Goal: Complete application form

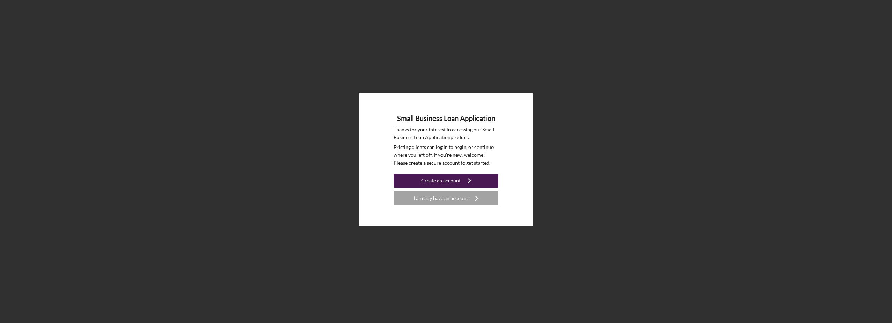
click at [466, 180] on icon "Icon/Navigate" at bounding box center [469, 180] width 17 height 17
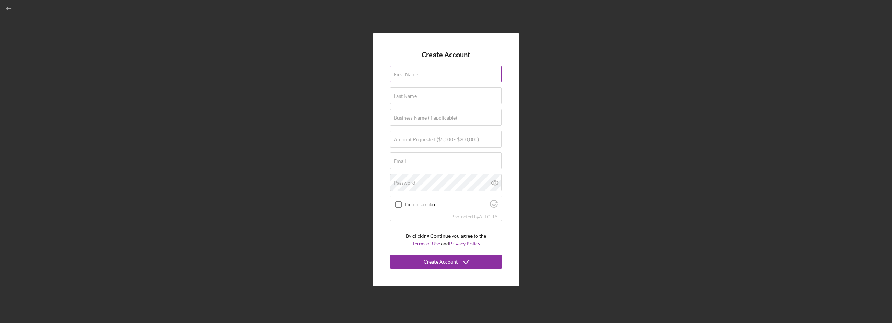
click at [422, 72] on div "First Name" at bounding box center [446, 74] width 112 height 17
type input "[PERSON_NAME]"
type input "La casa de los ninos bilingual and ed"
type input "[EMAIL_ADDRESS][DOMAIN_NAME]"
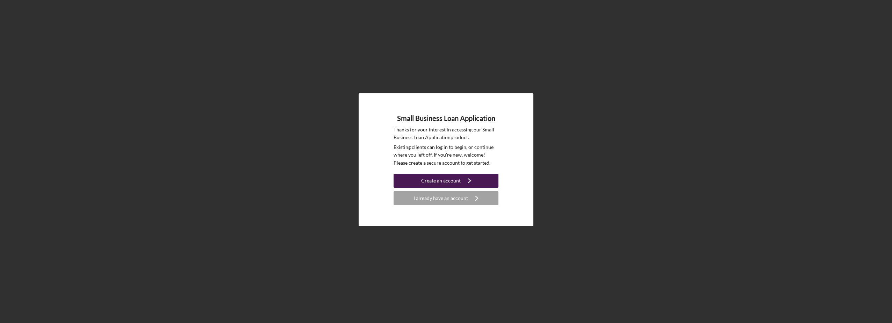
click at [424, 182] on div "Create an account" at bounding box center [441, 181] width 40 height 14
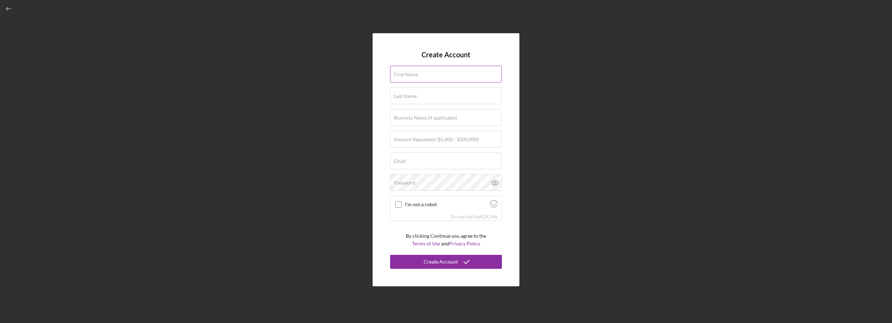
click at [415, 77] on label "First Name" at bounding box center [406, 75] width 24 height 6
click at [415, 77] on input "First Name" at bounding box center [446, 74] width 112 height 17
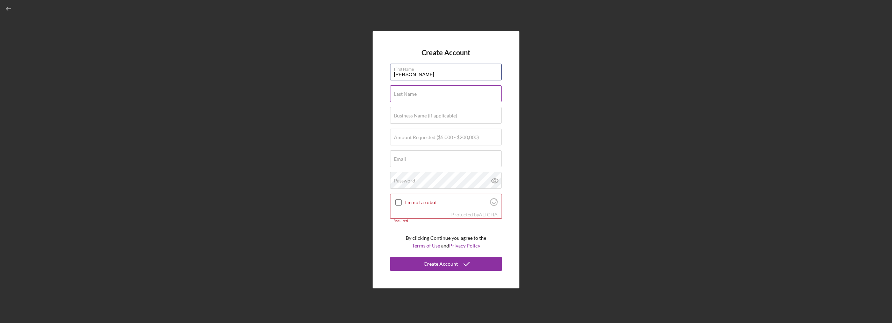
type input "[PERSON_NAME]"
click at [398, 95] on label "Last Name" at bounding box center [405, 94] width 23 height 6
click at [398, 95] on input "Last Name" at bounding box center [446, 93] width 112 height 17
type input "[PERSON_NAME]"
type input "La casa de los ninos bilingual and ed"
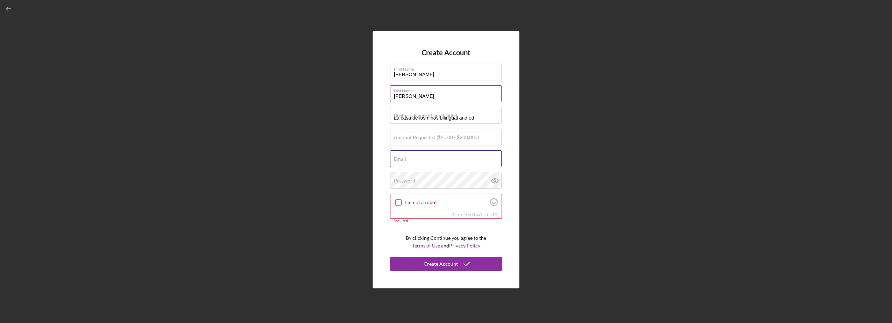
type input "[EMAIL_ADDRESS][DOMAIN_NAME]"
type input "[PERSON_NAME]"
click at [478, 119] on input "La casa de los ninos bilingual and ed" at bounding box center [446, 115] width 112 height 17
type input "La casa de los ninos"
click at [413, 137] on label "Amount Requested ($5,000 - $200,000)" at bounding box center [436, 138] width 85 height 6
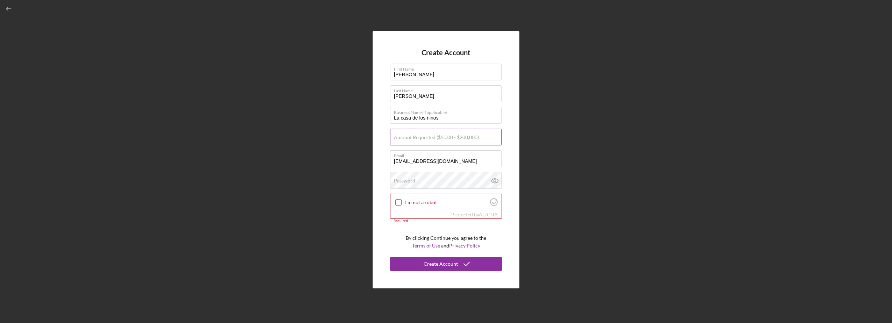
click at [413, 137] on input "Amount Requested ($5,000 - $200,000)" at bounding box center [446, 137] width 112 height 17
click at [413, 137] on label "Amount Requested ($5,000 - $200,000)" at bounding box center [436, 138] width 85 height 6
click at [413, 137] on input "Amount Requested ($5,000 - $200,000)" at bounding box center [446, 137] width 112 height 17
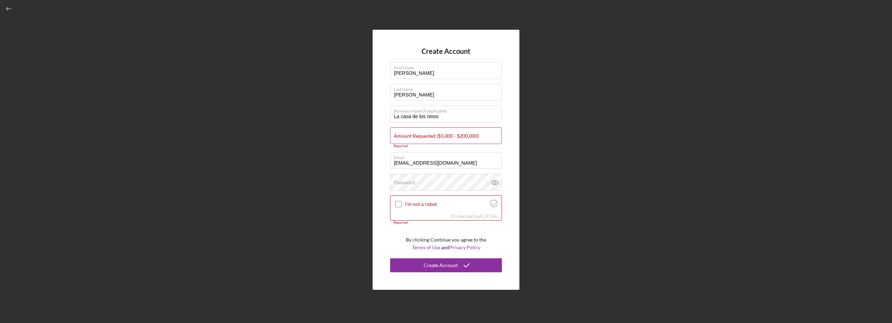
drag, startPoint x: 413, startPoint y: 137, endPoint x: 404, endPoint y: 134, distance: 9.5
click at [404, 134] on label "Amount Requested ($5,000 - $200,000)" at bounding box center [436, 136] width 85 height 6
click at [404, 134] on input "Amount Requested ($5,000 - $200,000)" at bounding box center [446, 135] width 112 height 17
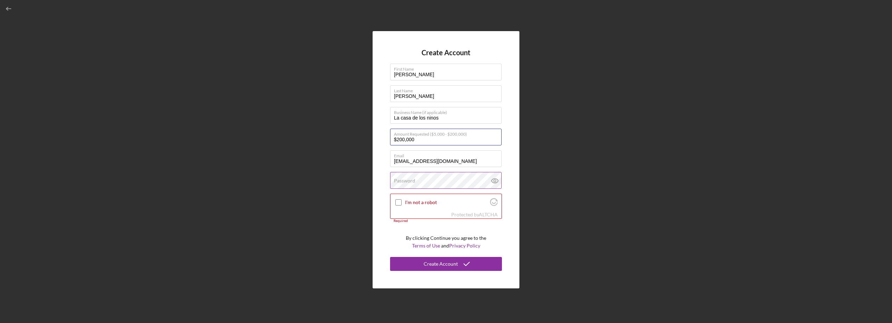
type input "$200,000"
click at [408, 181] on label "Password" at bounding box center [404, 181] width 21 height 6
click at [399, 202] on input "I'm not a robot" at bounding box center [398, 202] width 6 height 6
checkbox input "true"
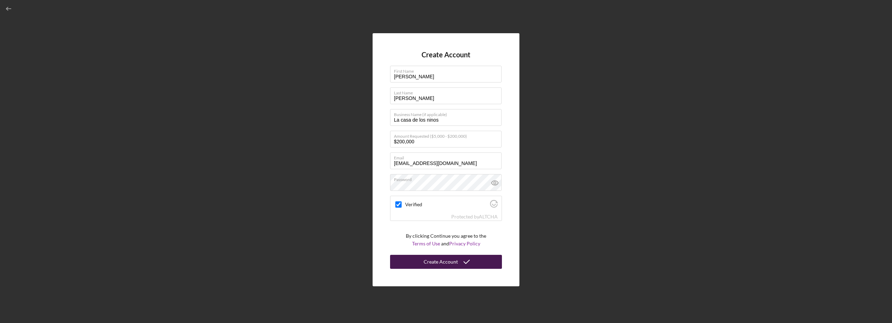
click at [437, 264] on div "Create Account" at bounding box center [441, 262] width 34 height 14
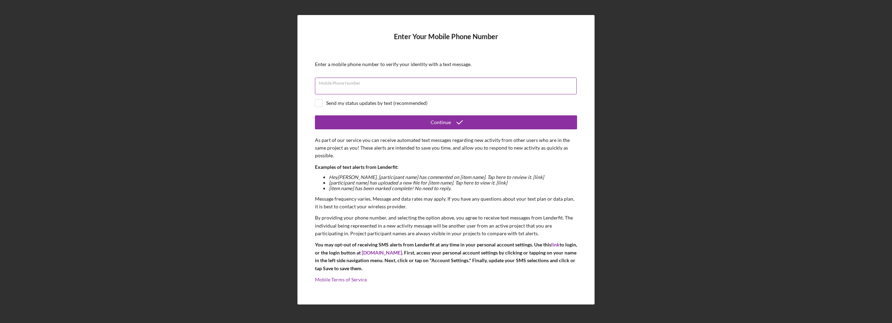
click at [409, 83] on div "Mobile Phone Number" at bounding box center [446, 86] width 262 height 17
type input "[PHONE_NUMBER]"
click at [319, 102] on input "checkbox" at bounding box center [318, 103] width 7 height 7
checkbox input "true"
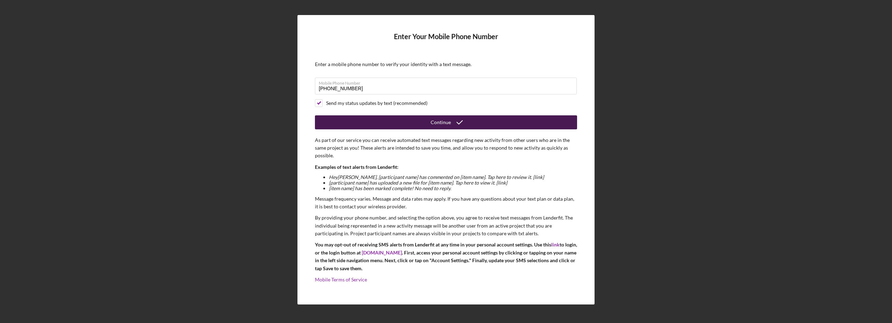
click at [433, 123] on div "Continue" at bounding box center [441, 122] width 20 height 14
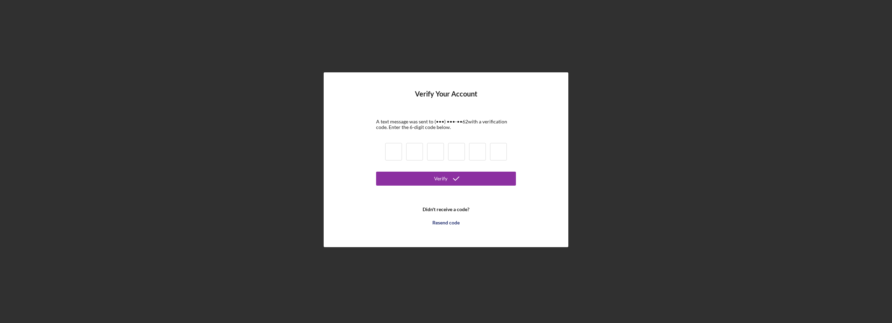
click at [398, 151] on input at bounding box center [393, 151] width 17 height 17
type input "9"
type input "5"
type input "0"
type input "2"
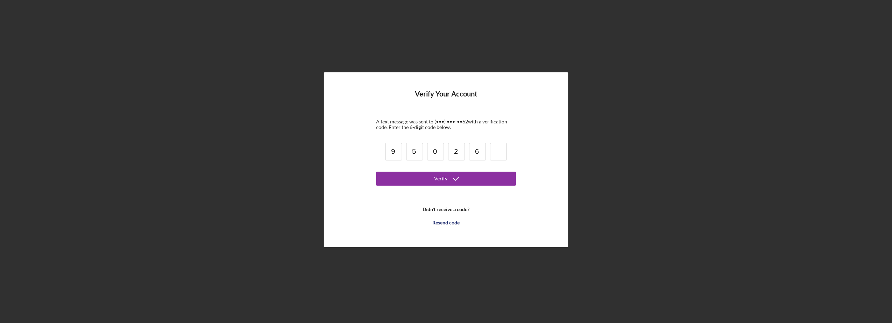
type input "6"
type input "2"
click at [423, 177] on button "Verify" at bounding box center [446, 179] width 140 height 14
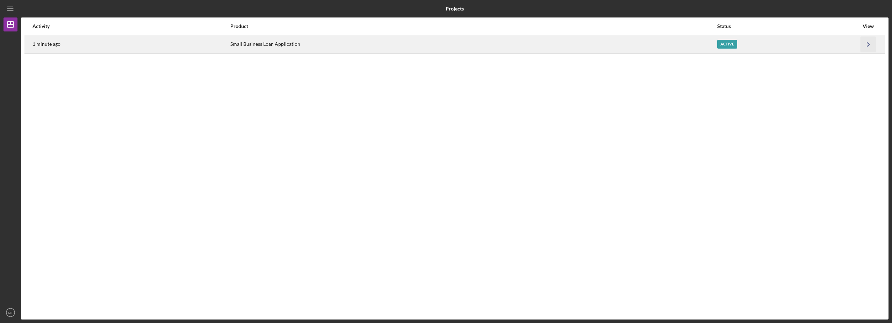
click at [867, 45] on icon "Icon/Navigate" at bounding box center [869, 44] width 16 height 16
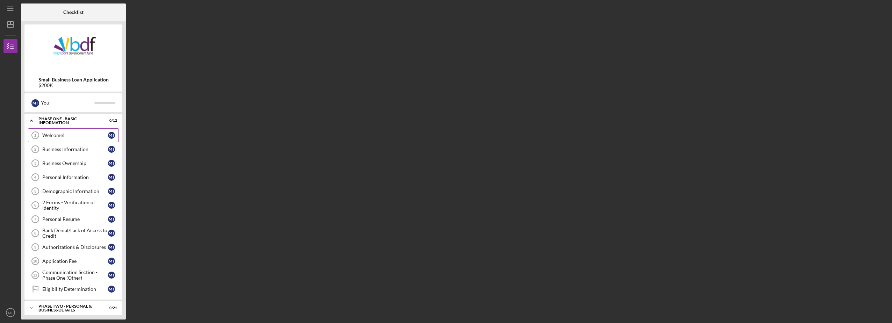
click at [50, 134] on div "Welcome!" at bounding box center [75, 136] width 66 height 6
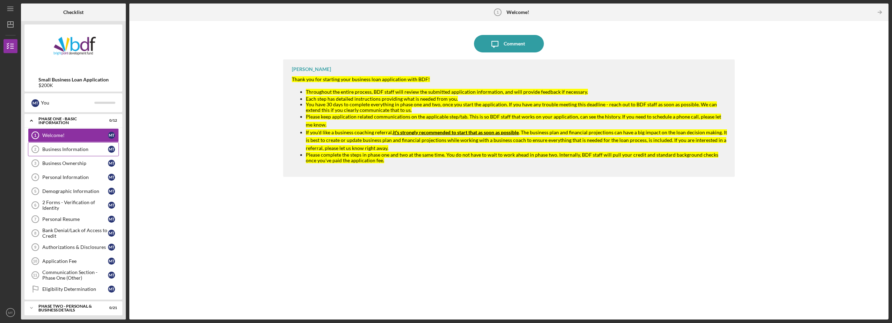
click at [53, 148] on div "Business Information" at bounding box center [75, 150] width 66 height 6
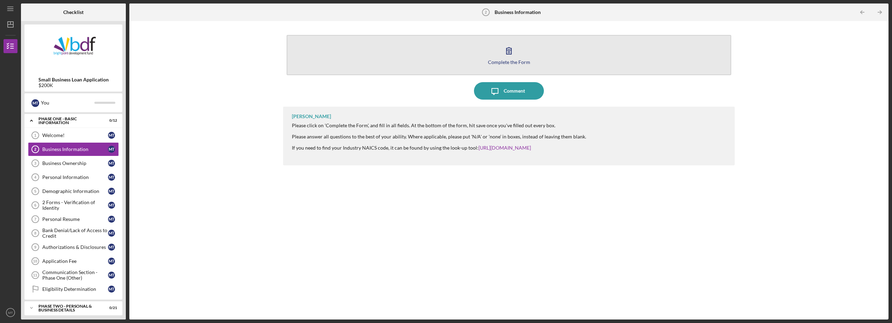
click at [511, 50] on icon "button" at bounding box center [509, 51] width 5 height 7
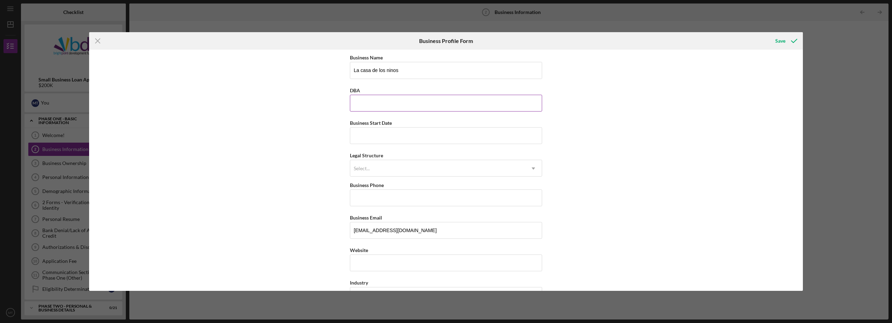
click at [370, 107] on input "DBA" at bounding box center [446, 103] width 192 height 17
type input "La casa de los ninos LLC"
click at [375, 134] on input "Business Start Date" at bounding box center [446, 135] width 192 height 17
type input "[DATE]"
click at [532, 169] on icon "Icon/Dropdown Arrow" at bounding box center [533, 168] width 17 height 17
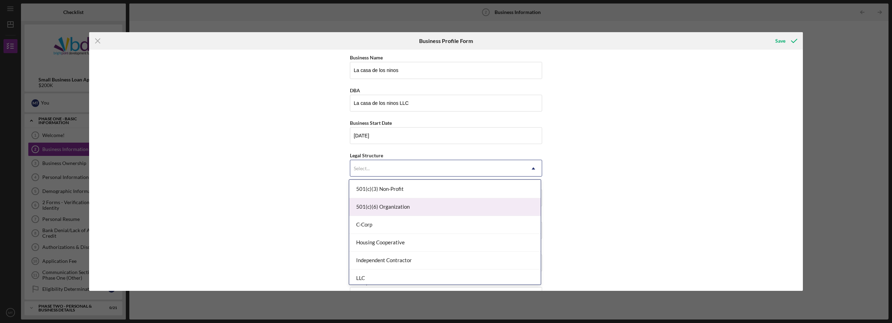
scroll to position [105, 0]
click at [376, 213] on div "LLC" at bounding box center [445, 209] width 192 height 18
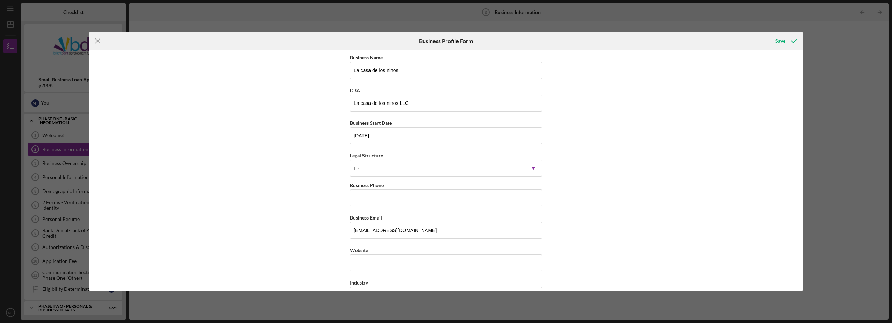
scroll to position [70, 0]
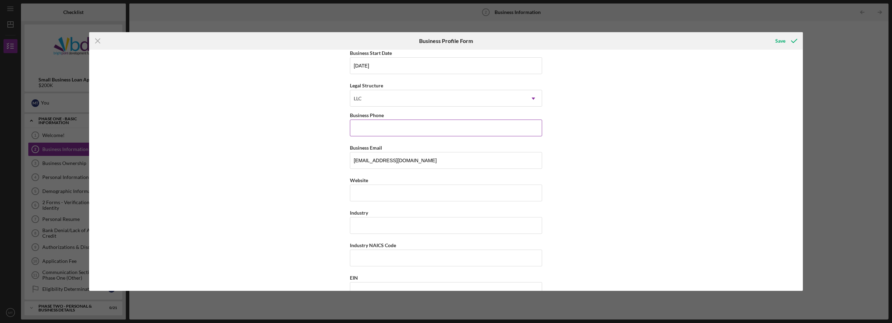
click at [366, 130] on input "Business Phone" at bounding box center [446, 128] width 192 height 17
type input "[PHONE_NUMBER]"
type input "2018 [PERSON_NAME][GEOGRAPHIC_DATA]"
type input "ELKHART"
type input "46516"
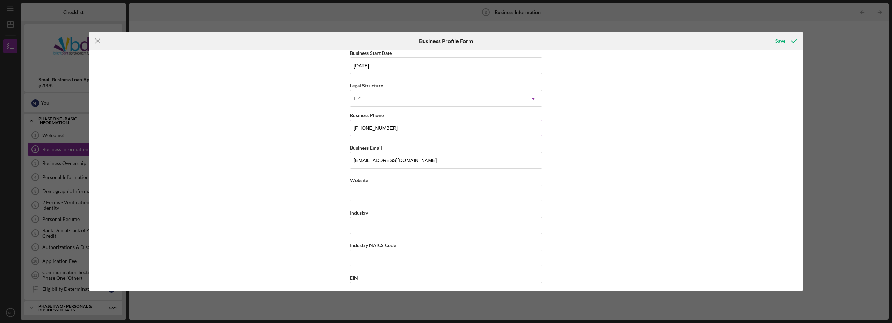
type input "in"
click at [372, 194] on input "Website" at bounding box center [446, 193] width 192 height 17
type input "[DOMAIN_NAME]"
click at [381, 222] on input "Industry" at bounding box center [446, 225] width 192 height 17
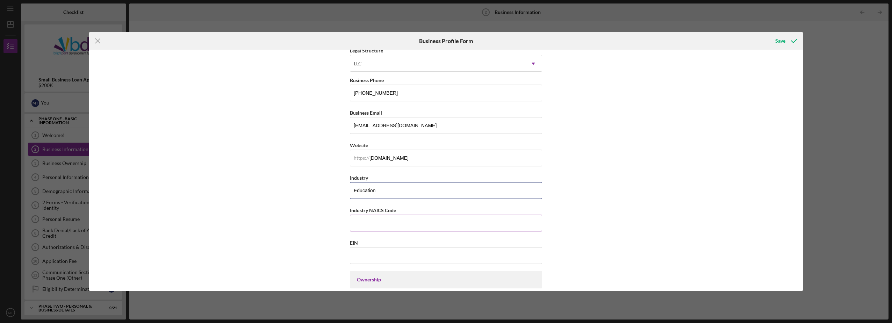
type input "Education"
click at [361, 224] on input "Industry NAICS Code" at bounding box center [446, 223] width 192 height 17
click at [379, 224] on input "Industry NAICS Code" at bounding box center [446, 223] width 192 height 17
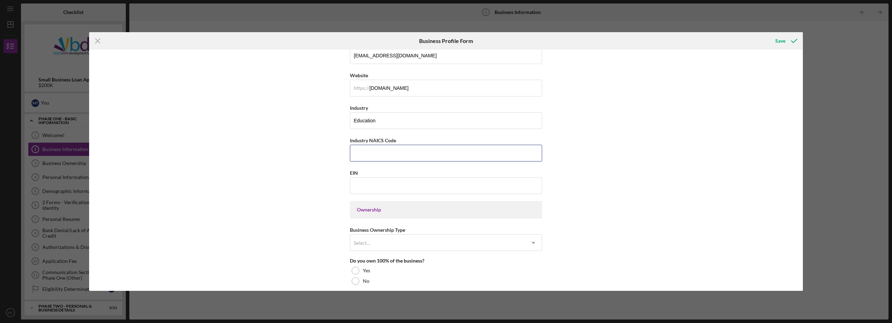
scroll to position [245, 0]
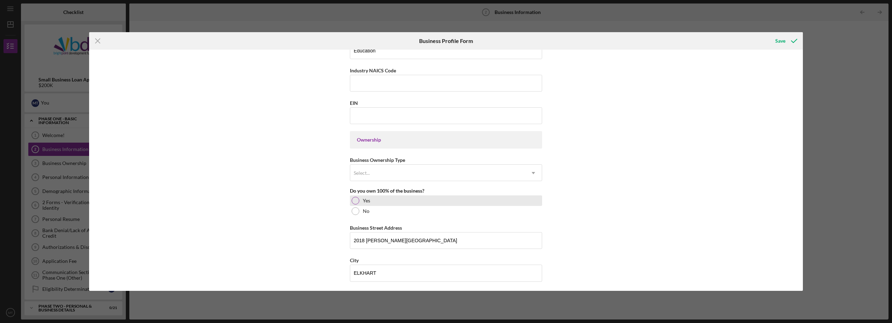
click at [355, 203] on div at bounding box center [356, 201] width 8 height 8
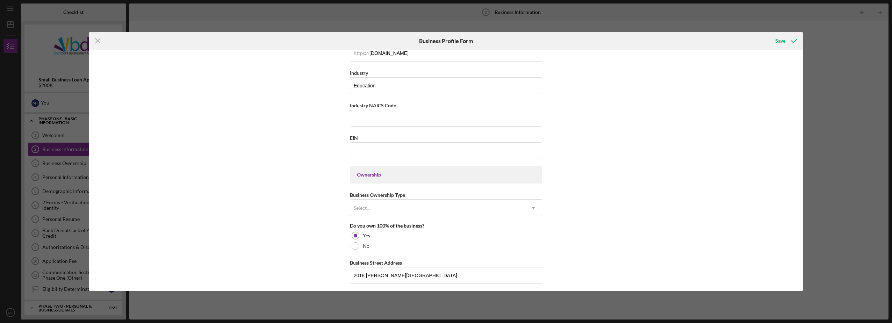
scroll to position [140, 0]
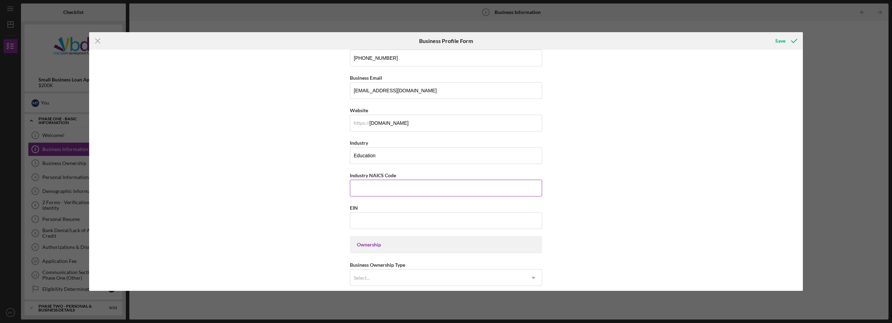
click at [371, 185] on input "Industry NAICS Code" at bounding box center [446, 188] width 192 height 17
click at [361, 184] on input "Industry NAICS Code" at bounding box center [446, 188] width 192 height 17
click at [357, 188] on input "664410" at bounding box center [446, 188] width 192 height 17
type input "624410"
click at [370, 221] on input "EIN" at bounding box center [446, 220] width 192 height 17
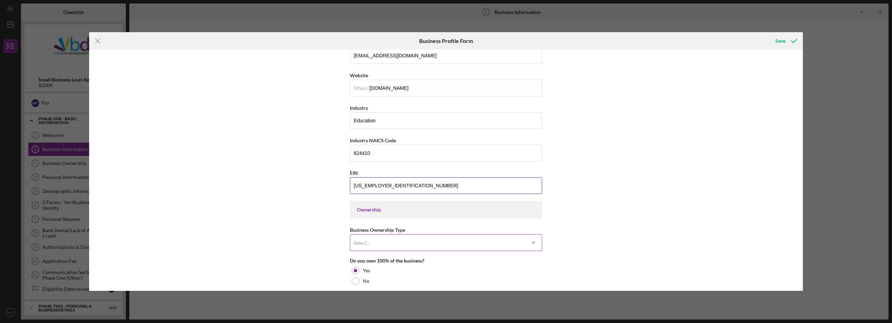
scroll to position [210, 0]
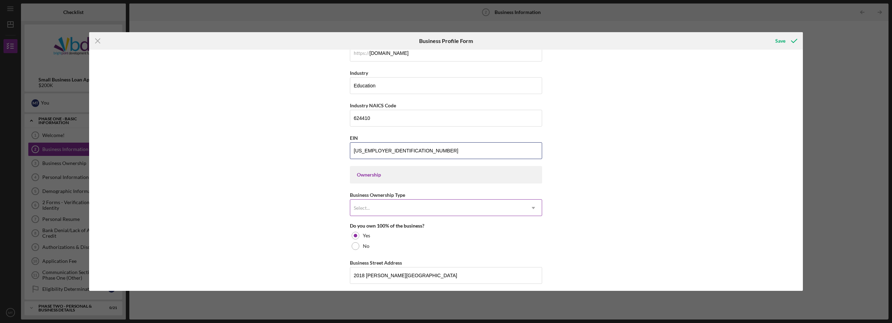
type input "[US_EMPLOYER_IDENTIFICATION_NUMBER]"
click at [534, 208] on icon "Icon/Dropdown Arrow" at bounding box center [533, 208] width 17 height 17
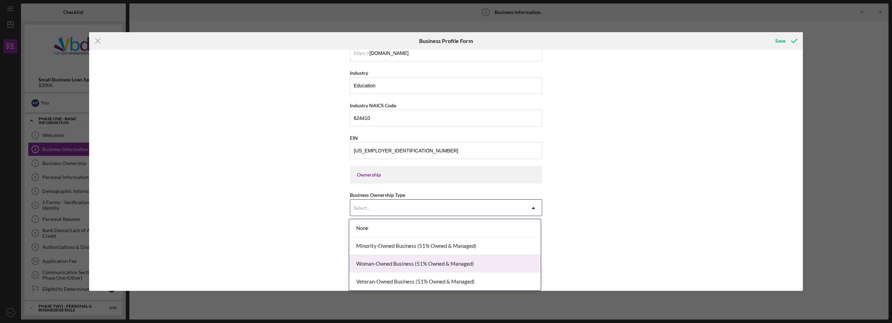
click at [373, 266] on div "Woman-Owned Business (51% Owned & Managed)" at bounding box center [445, 264] width 192 height 18
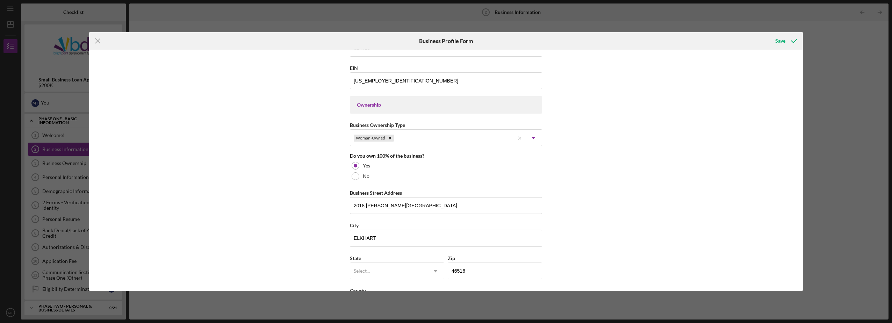
scroll to position [315, 0]
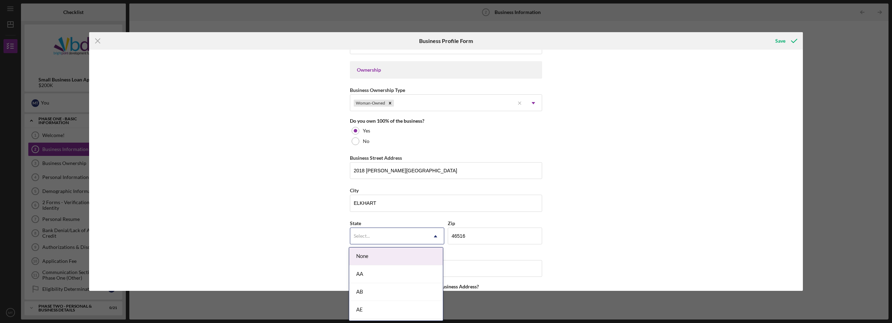
click at [436, 235] on icon "Icon/Dropdown Arrow" at bounding box center [435, 236] width 17 height 17
drag, startPoint x: 358, startPoint y: 299, endPoint x: 368, endPoint y: 297, distance: 10.0
click at [359, 299] on div "IN" at bounding box center [396, 300] width 94 height 18
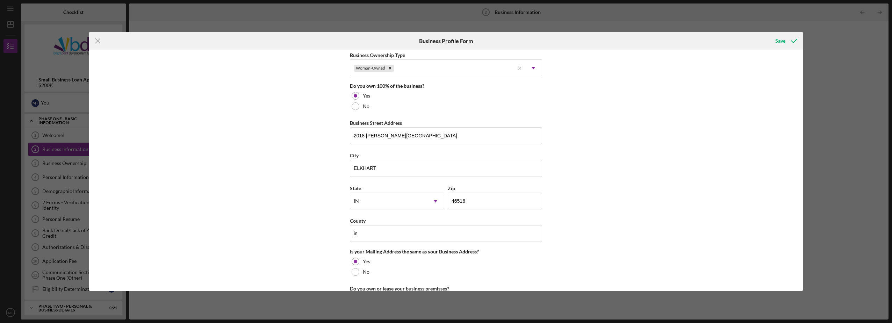
scroll to position [420, 0]
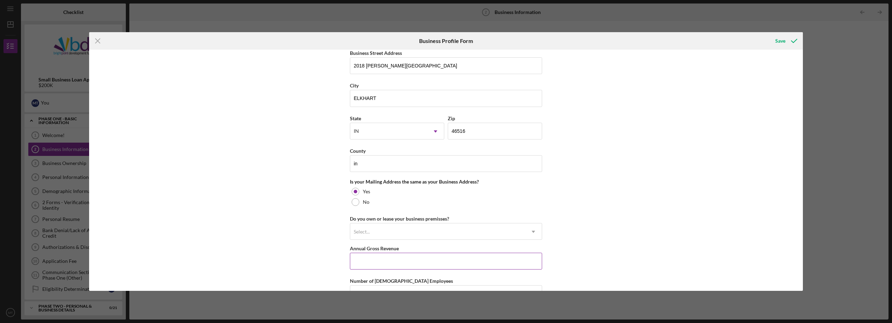
click at [400, 262] on input "Annual Gross Revenue" at bounding box center [446, 261] width 192 height 17
click at [534, 231] on icon "Icon/Dropdown Arrow" at bounding box center [533, 231] width 17 height 17
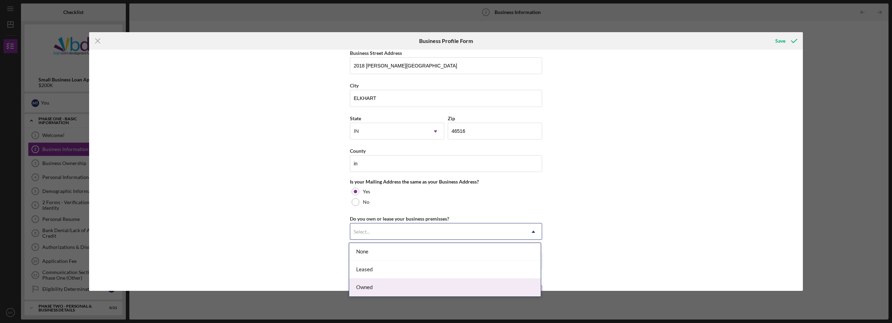
drag, startPoint x: 361, startPoint y: 289, endPoint x: 365, endPoint y: 288, distance: 4.0
click at [362, 288] on div "Owned" at bounding box center [445, 288] width 192 height 18
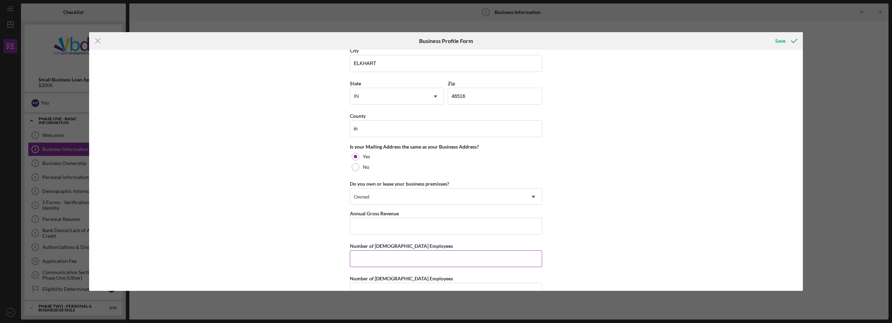
scroll to position [474, 0]
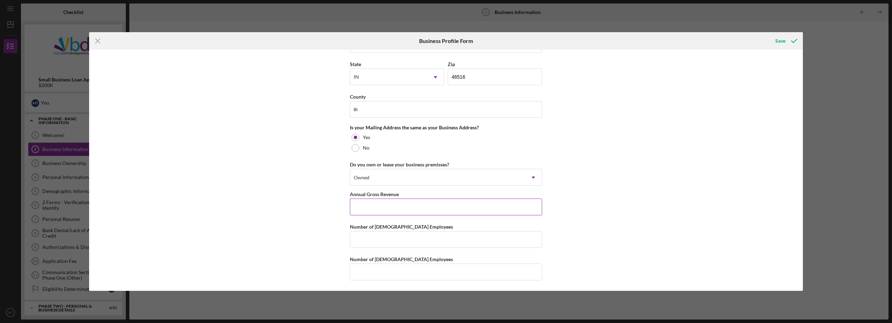
click at [376, 206] on input "Annual Gross Revenue" at bounding box center [446, 207] width 192 height 17
type input "$156,833,897"
click at [381, 242] on input "Number of [DEMOGRAPHIC_DATA] Employees" at bounding box center [446, 239] width 192 height 17
type input "14"
click at [365, 273] on input "Number of [DEMOGRAPHIC_DATA] Employees" at bounding box center [446, 272] width 192 height 17
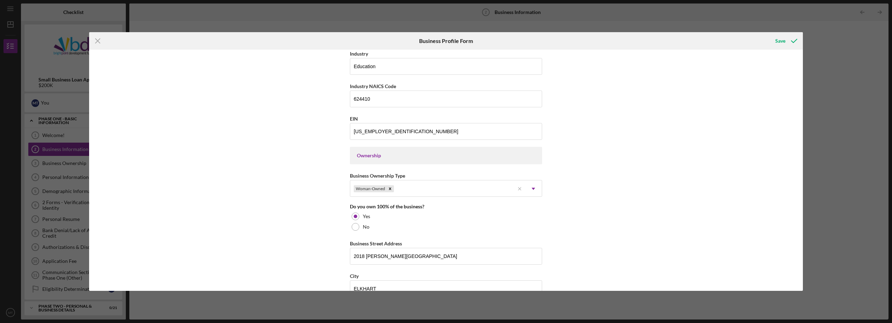
scroll to position [194, 0]
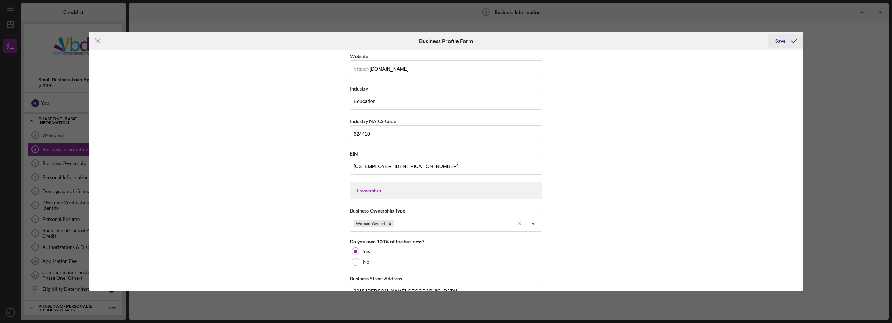
type input "0"
click at [780, 40] on div "Save" at bounding box center [781, 41] width 10 height 14
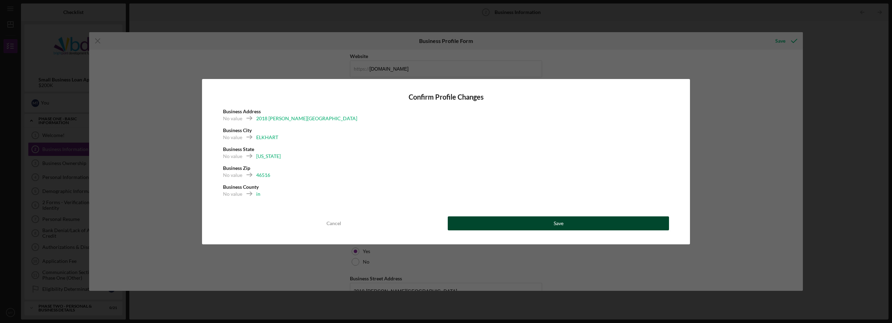
click at [521, 224] on button "Save" at bounding box center [558, 223] width 221 height 14
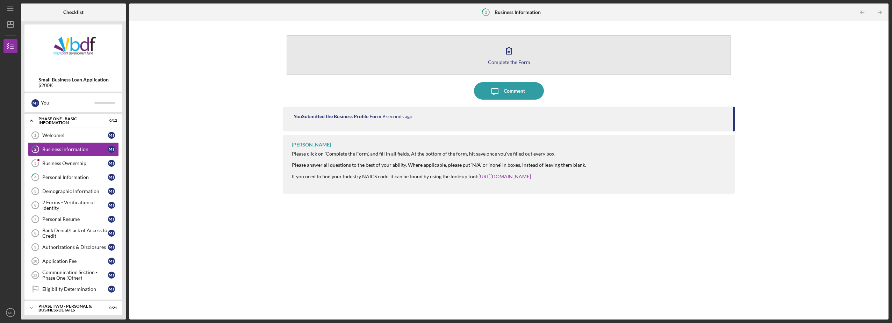
click at [507, 53] on icon "button" at bounding box center [508, 50] width 17 height 17
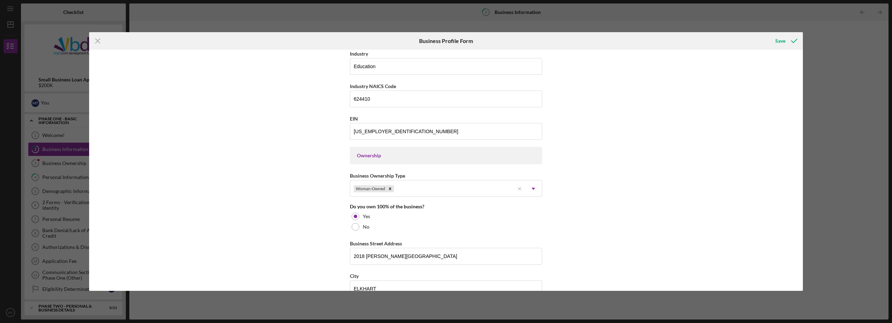
scroll to position [124, 0]
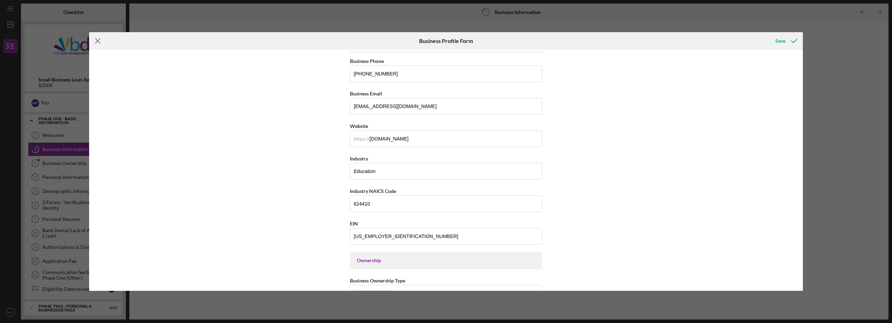
click at [99, 42] on line at bounding box center [97, 41] width 5 height 5
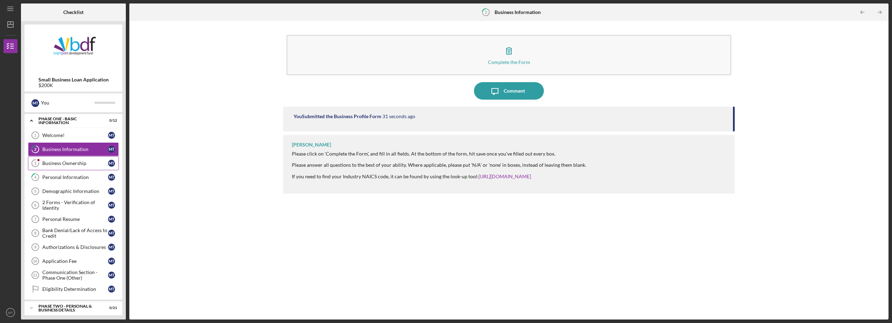
click at [54, 164] on div "Business Ownership" at bounding box center [75, 164] width 66 height 6
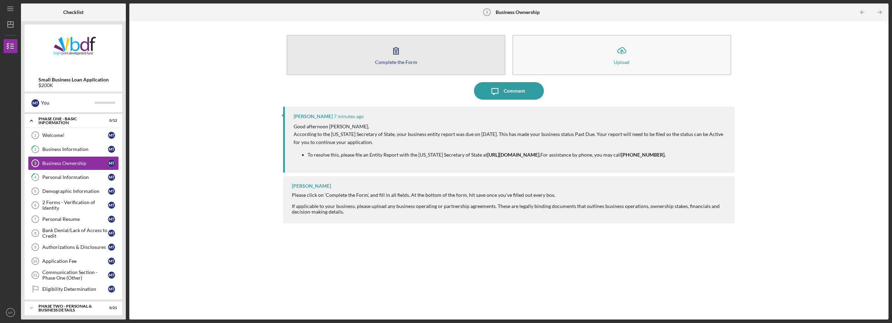
click at [397, 47] on icon "button" at bounding box center [395, 50] width 17 height 17
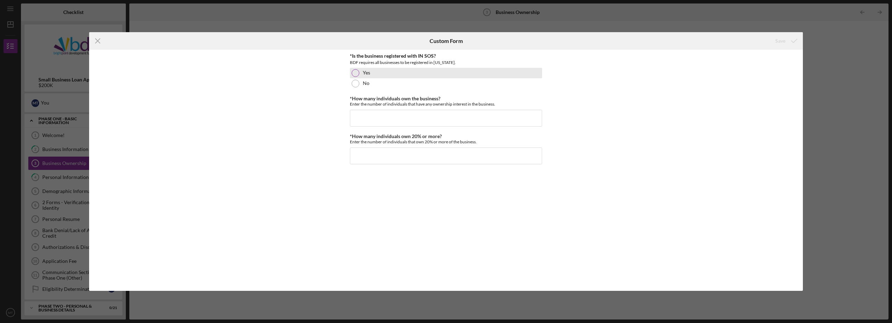
click at [357, 73] on div at bounding box center [356, 73] width 8 height 8
click at [391, 118] on input "*How many individuals own the business?" at bounding box center [446, 118] width 192 height 17
click at [398, 156] on input "*How many individuals own 20% or more?" at bounding box center [446, 156] width 192 height 17
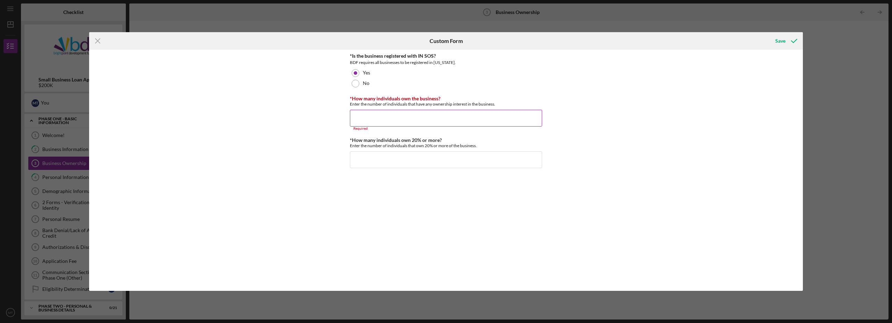
click at [369, 122] on input "*How many individuals own the business?" at bounding box center [446, 118] width 192 height 17
click at [368, 122] on input "*How many individuals own the business?" at bounding box center [446, 118] width 192 height 17
click at [423, 121] on input "*How many individuals own the business?" at bounding box center [446, 118] width 192 height 17
type input "1"
click at [372, 155] on input "*How many individuals own 20% or more?" at bounding box center [446, 156] width 192 height 17
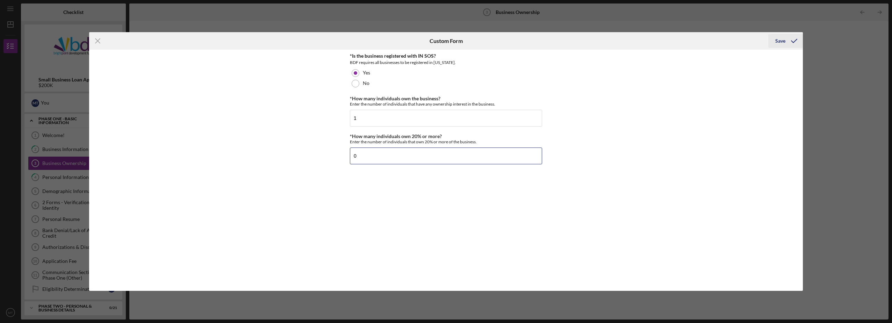
type input "0"
click at [781, 41] on div "Save" at bounding box center [781, 41] width 10 height 14
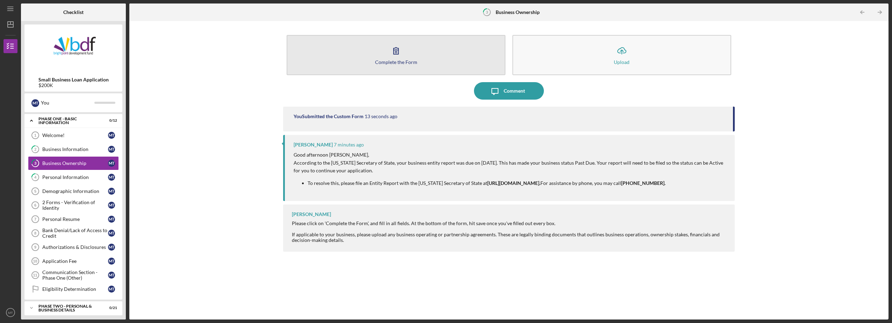
click at [397, 53] on icon "button" at bounding box center [396, 51] width 5 height 7
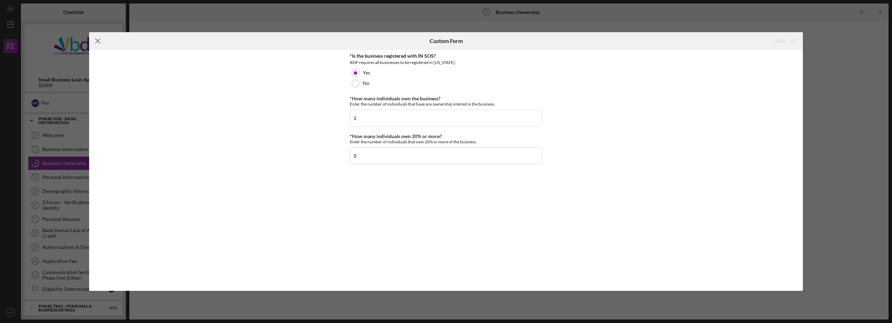
click at [100, 38] on icon "Icon/Menu Close" at bounding box center [97, 40] width 17 height 17
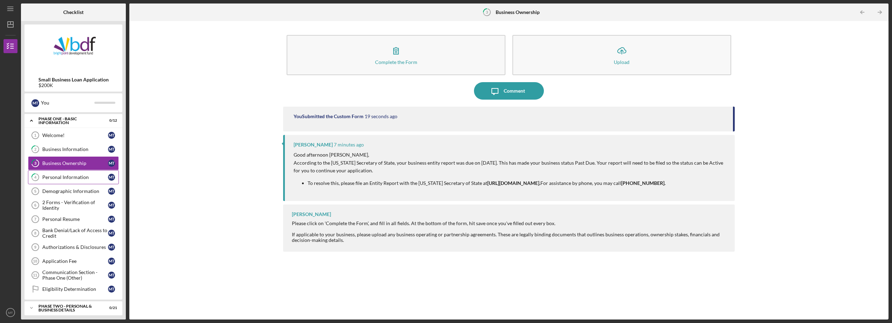
click at [58, 178] on div "Personal Information" at bounding box center [75, 177] width 66 height 6
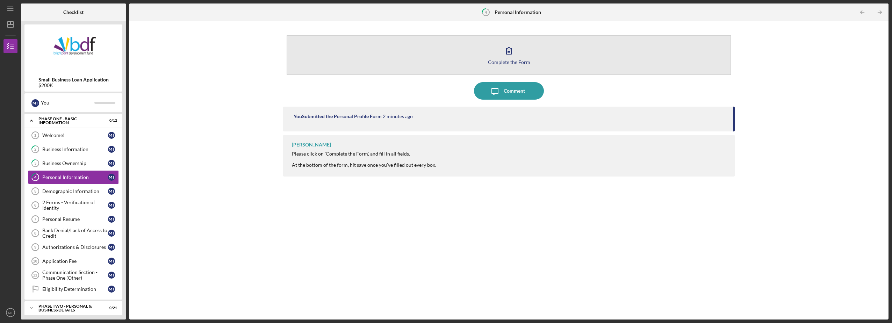
click at [508, 50] on icon "button" at bounding box center [509, 51] width 5 height 7
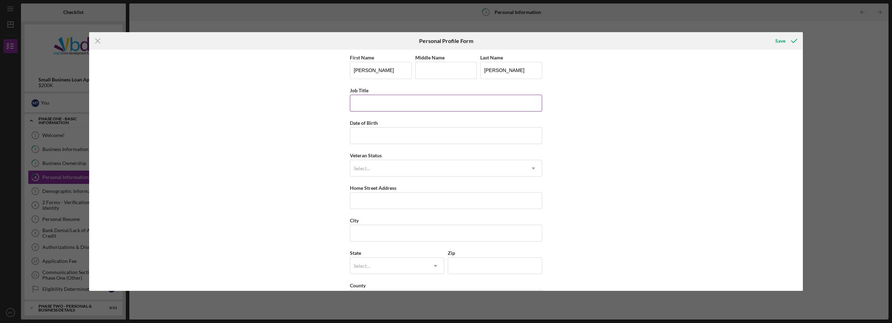
click at [382, 103] on input "Job Title" at bounding box center [446, 103] width 192 height 17
type input "O"
type input "F"
type input "Owner"
click at [352, 140] on input "Date of Birth" at bounding box center [446, 135] width 192 height 17
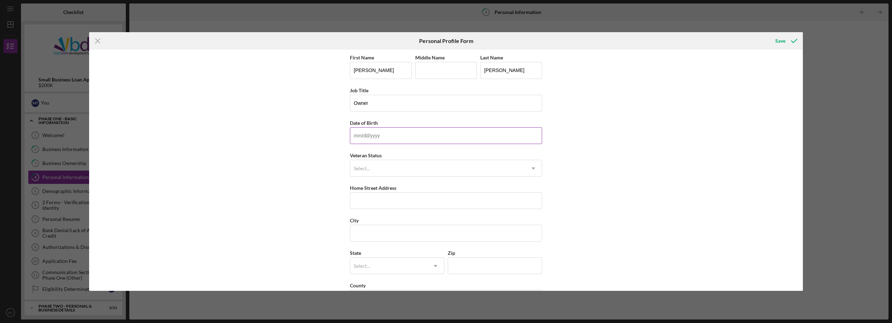
type input "[DATE]"
type input "2018 [PERSON_NAME][GEOGRAPHIC_DATA]"
type input "ELKHART"
type input "46516"
click at [534, 169] on icon "Icon/Dropdown Arrow" at bounding box center [533, 168] width 17 height 17
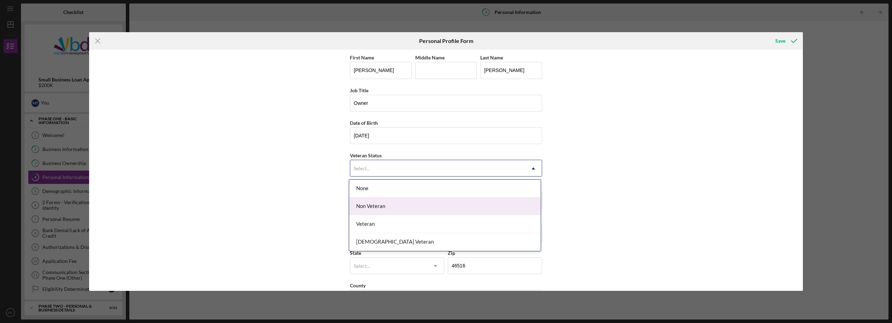
click at [389, 208] on div "Non Veteran" at bounding box center [445, 207] width 192 height 18
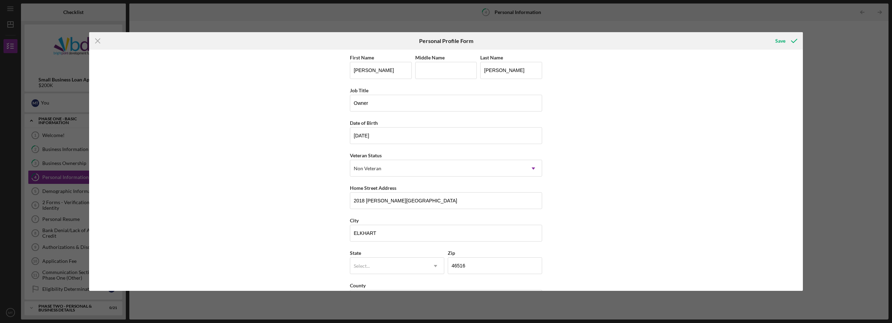
scroll to position [26, 0]
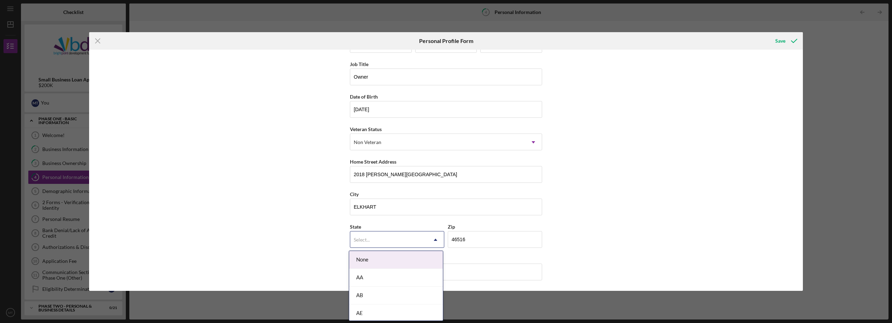
click at [434, 240] on icon "Icon/Dropdown Arrow" at bounding box center [435, 239] width 17 height 17
drag, startPoint x: 362, startPoint y: 304, endPoint x: 370, endPoint y: 301, distance: 9.2
click at [362, 304] on div "IN" at bounding box center [396, 303] width 94 height 18
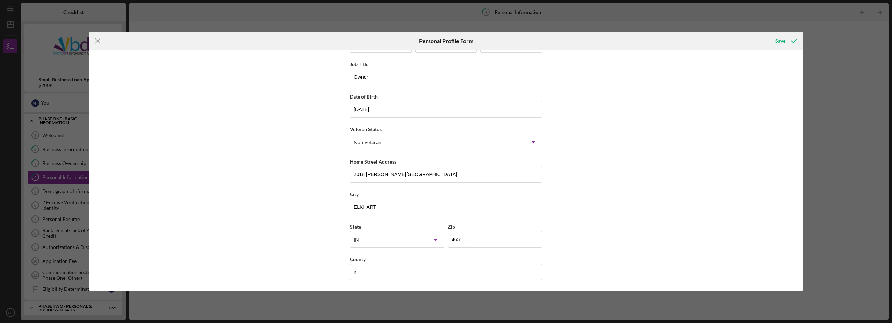
click at [364, 274] on input "in" at bounding box center [446, 272] width 192 height 17
type input "[US_STATE]"
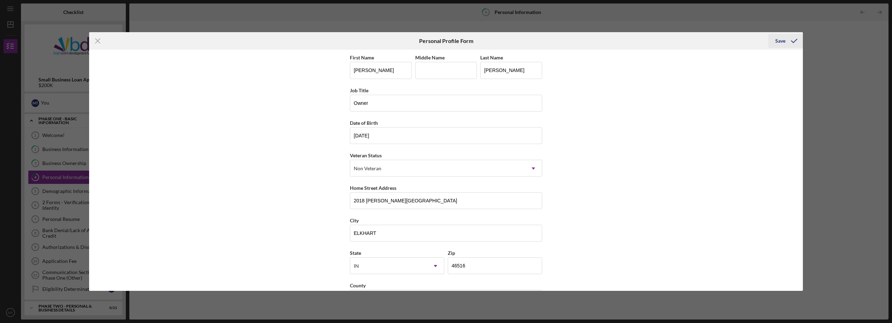
click at [782, 41] on div "Save" at bounding box center [781, 41] width 10 height 14
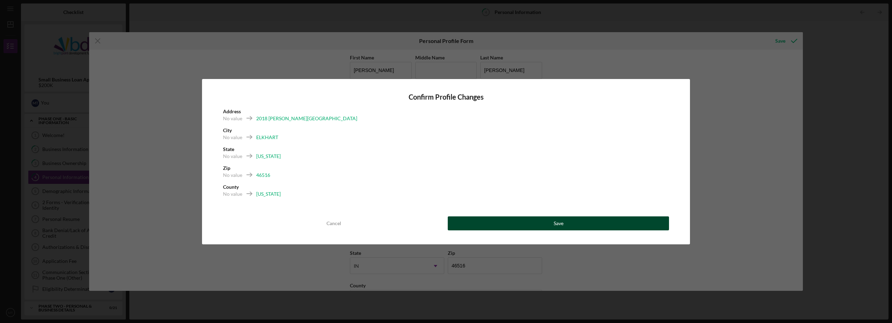
click at [555, 224] on div "Save" at bounding box center [559, 223] width 10 height 14
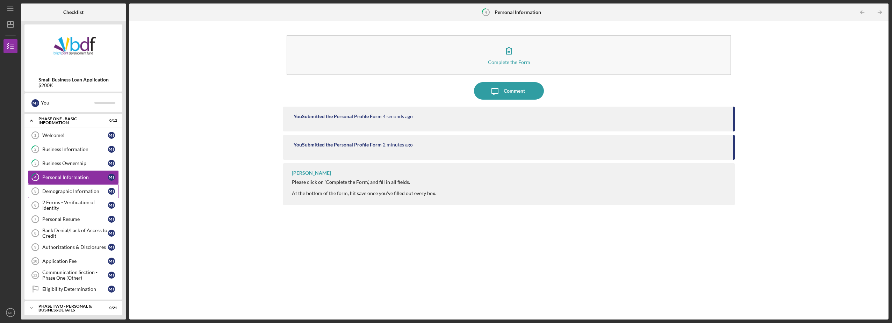
click at [56, 191] on div "Demographic Information" at bounding box center [75, 191] width 66 height 6
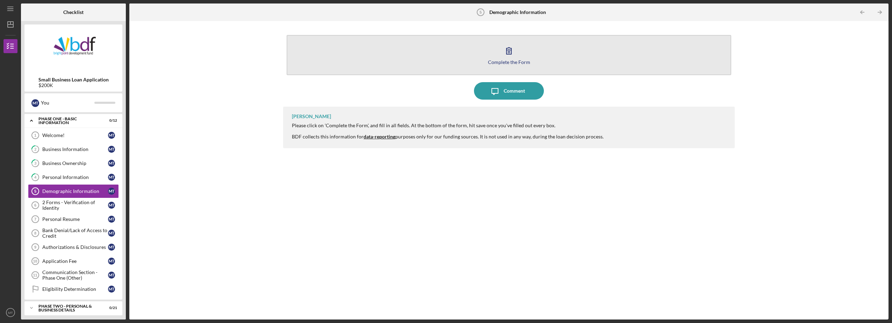
click at [510, 51] on icon "button" at bounding box center [508, 50] width 17 height 17
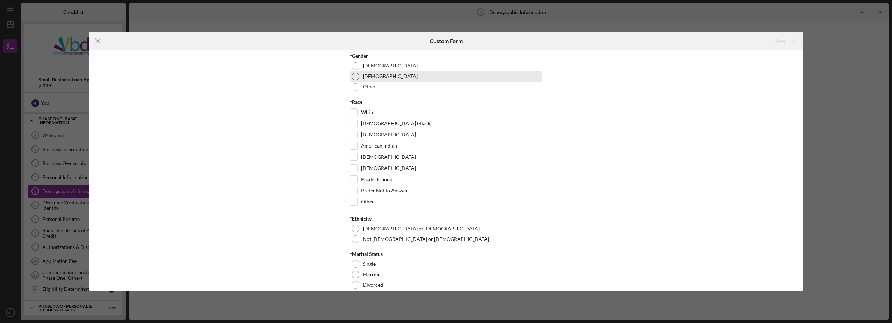
click at [356, 76] on div at bounding box center [356, 77] width 8 height 8
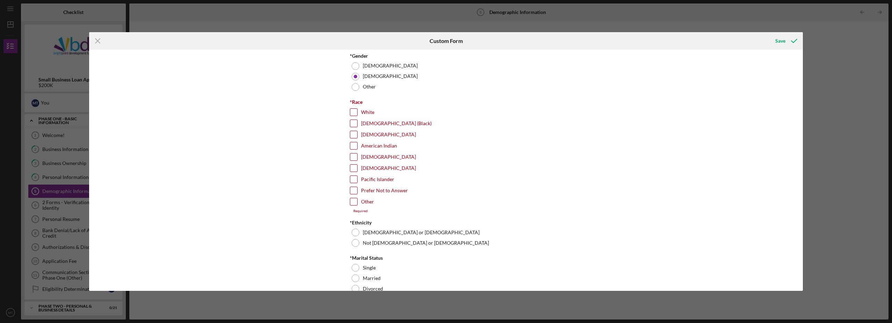
click at [353, 201] on input "Other" at bounding box center [353, 201] width 7 height 7
checkbox input "true"
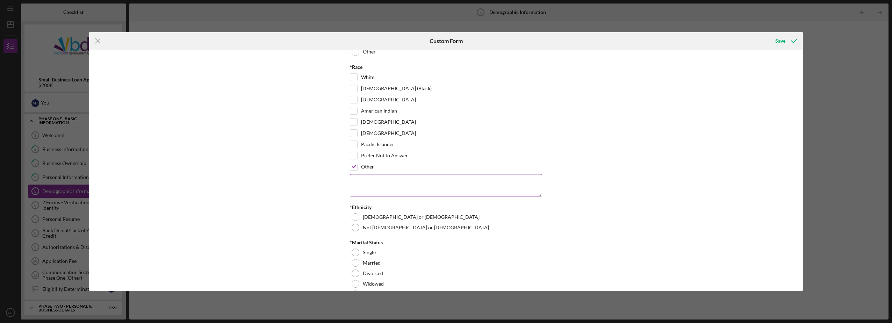
scroll to position [65, 0]
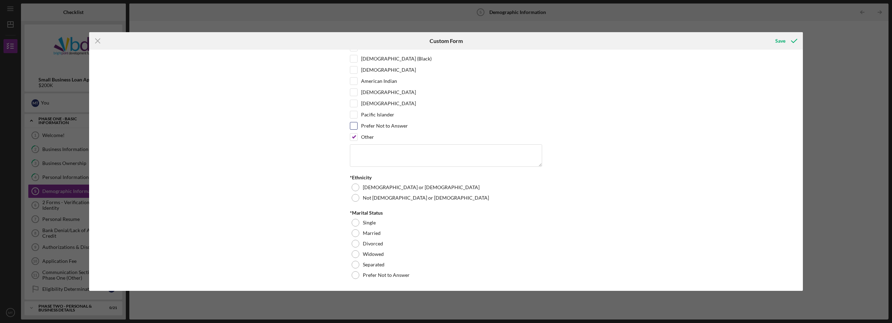
click at [387, 126] on label "Prefer Not to Answer" at bounding box center [384, 125] width 47 height 7
drag, startPoint x: 387, startPoint y: 126, endPoint x: 354, endPoint y: 125, distance: 33.6
click at [354, 125] on input "Prefer Not to Answer" at bounding box center [353, 125] width 7 height 7
checkbox input "true"
click at [354, 136] on input "Other" at bounding box center [353, 137] width 7 height 7
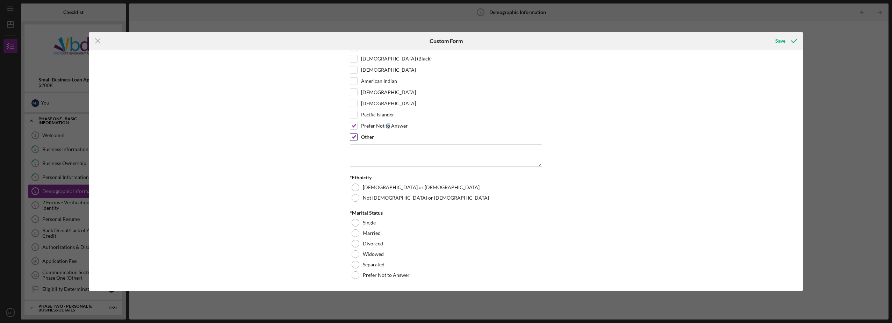
checkbox input "false"
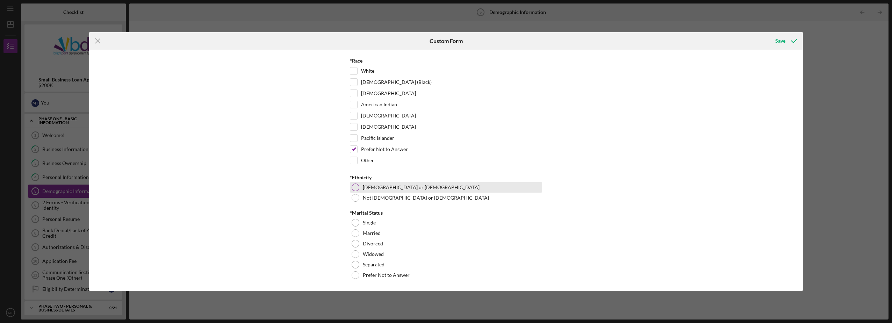
click at [357, 188] on div at bounding box center [356, 188] width 8 height 8
click at [354, 232] on div at bounding box center [356, 233] width 8 height 8
click at [779, 42] on div "Save" at bounding box center [781, 41] width 10 height 14
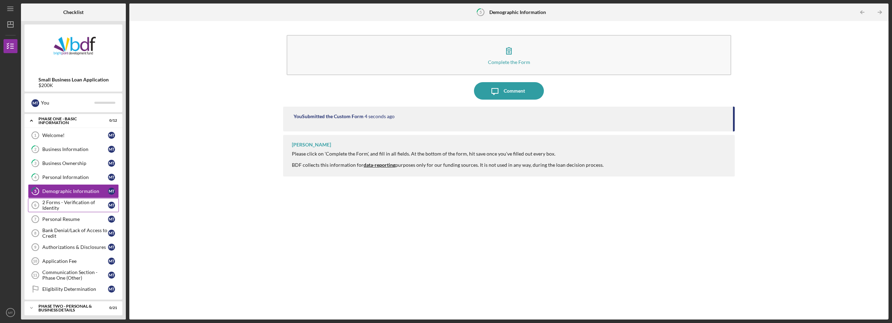
click at [50, 203] on div "2 Forms - Verification of Identity" at bounding box center [75, 205] width 66 height 11
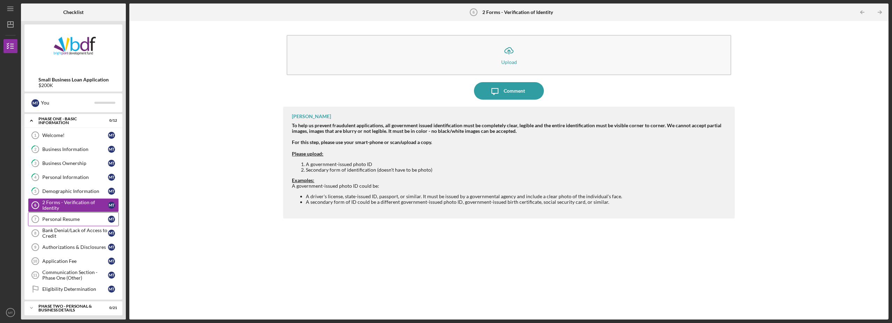
click at [45, 218] on div "Personal Resume" at bounding box center [75, 219] width 66 height 6
click at [70, 215] on link "Personal Resume 7 Personal Resume M T" at bounding box center [73, 219] width 91 height 14
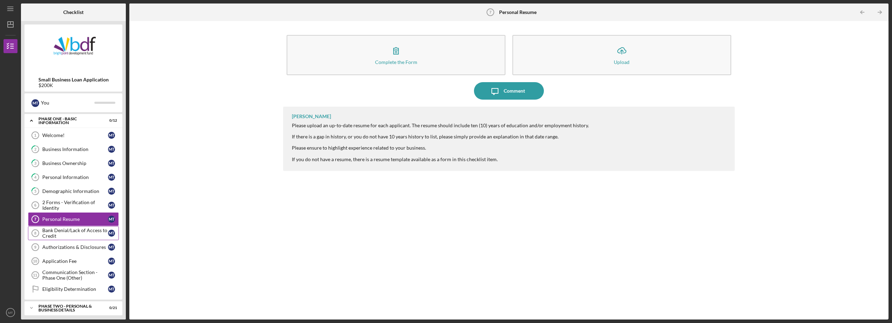
click at [60, 230] on div "Bank Denial/Lack of Access to Credit" at bounding box center [75, 233] width 66 height 11
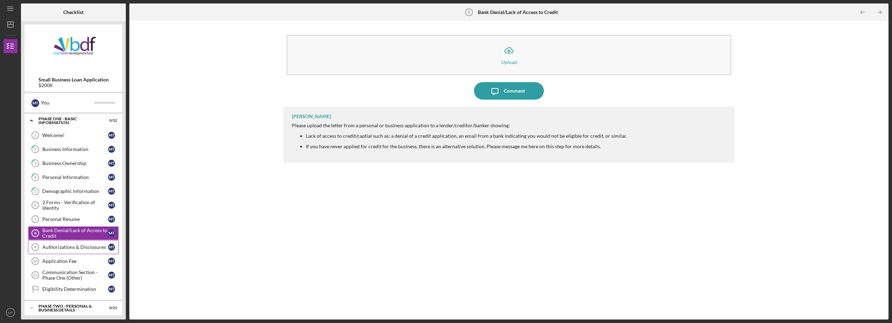
click at [53, 249] on div "Authorizations & Disclosures" at bounding box center [75, 247] width 66 height 6
